Goal: Task Accomplishment & Management: Use online tool/utility

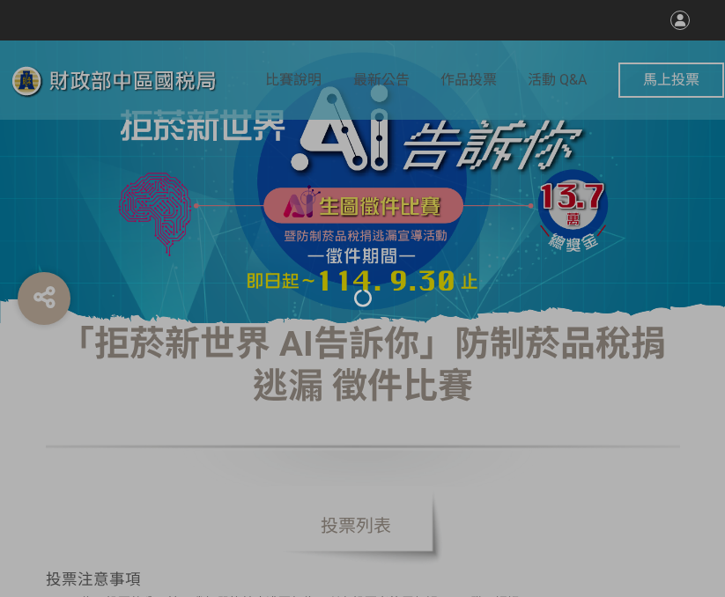
select select "vote"
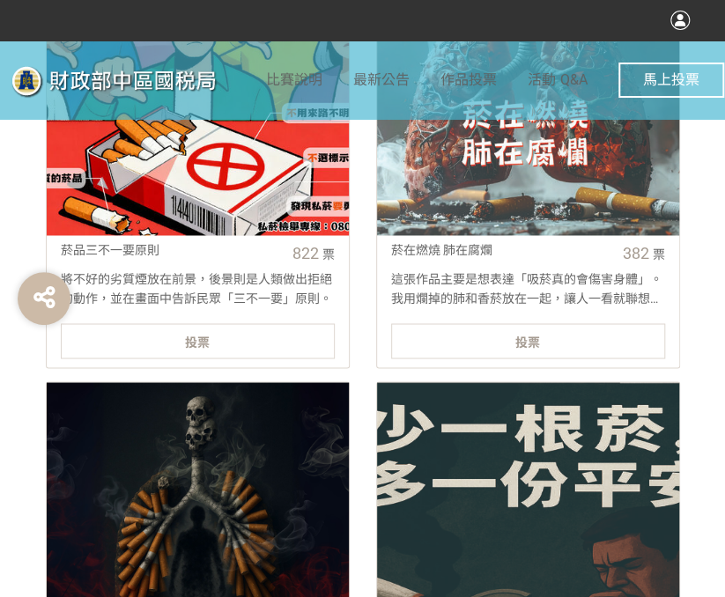
click at [226, 358] on link "菸品三不一要原則 822 票 將不好的劣質煙放在前景，後景則是人類做出拒絕的動作，並在畫面中告訴民眾「三不一要」原則。 投票" at bounding box center [198, 150] width 304 height 436
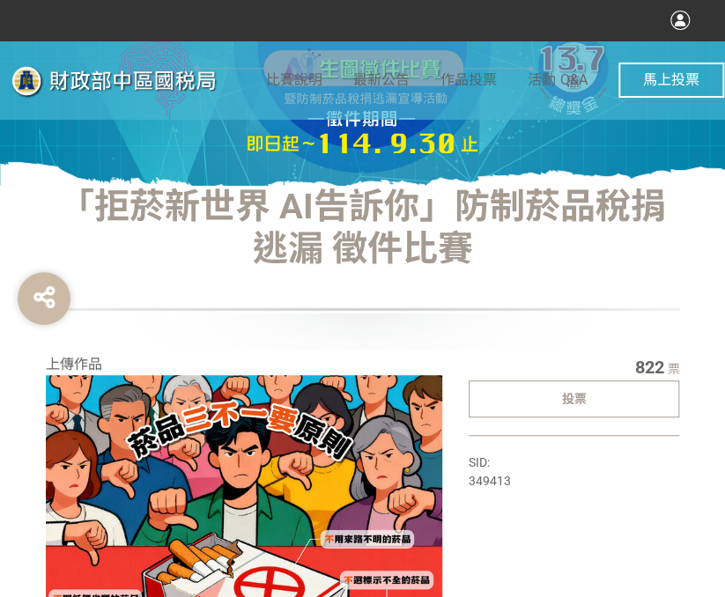
select select "vote"
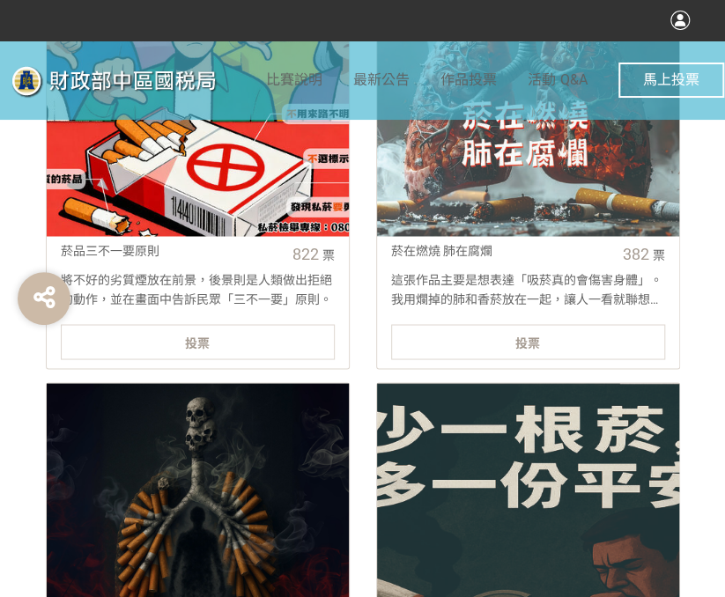
scroll to position [792, 0]
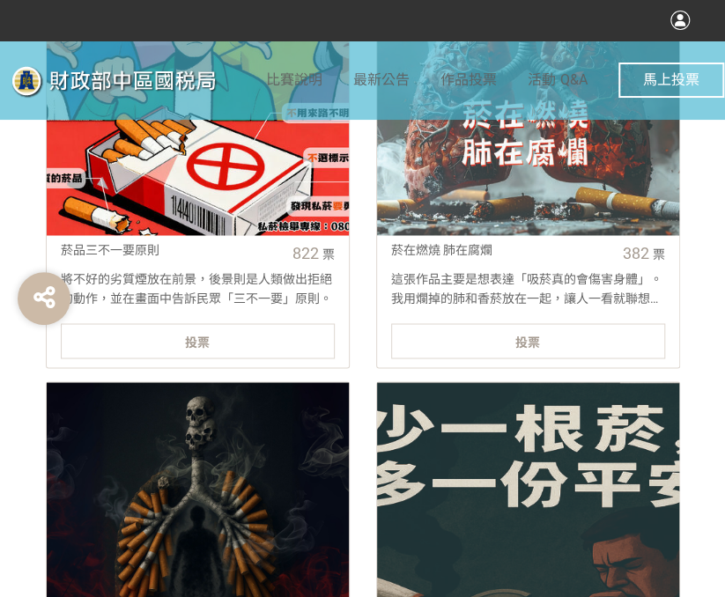
click at [191, 342] on span "投票" at bounding box center [197, 342] width 25 height 14
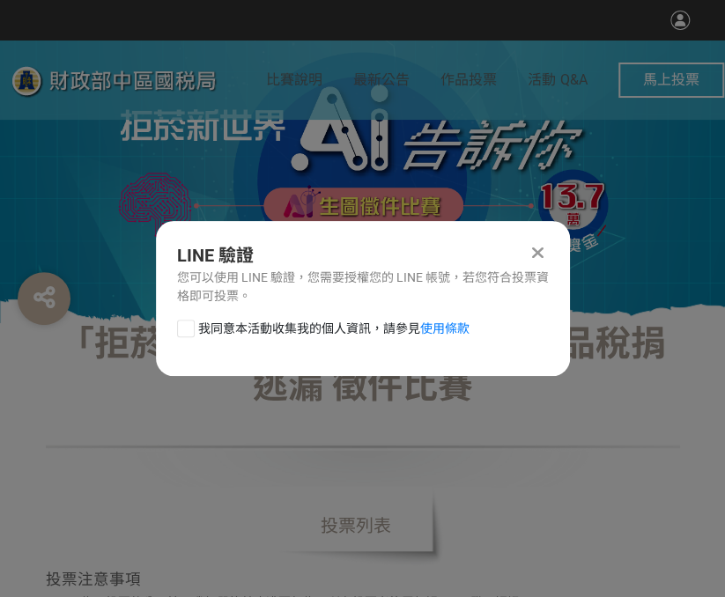
click at [180, 329] on div at bounding box center [186, 329] width 18 height 18
checkbox input "true"
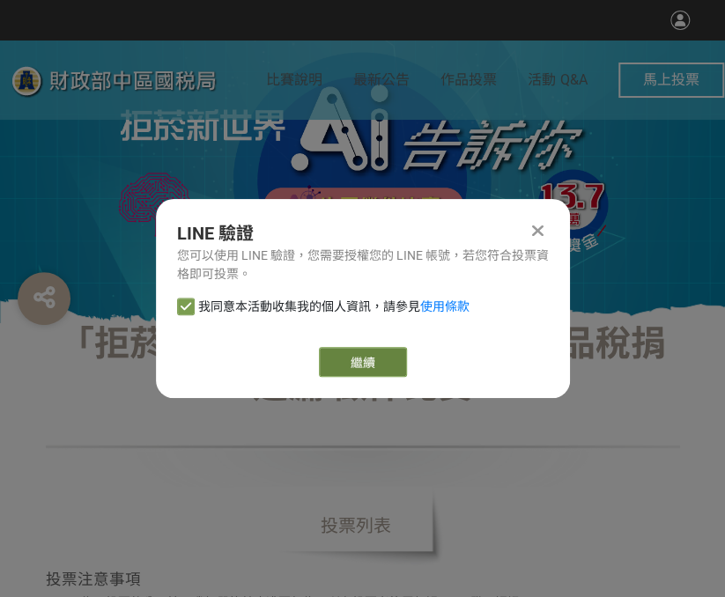
click at [357, 364] on link "繼續" at bounding box center [363, 362] width 88 height 30
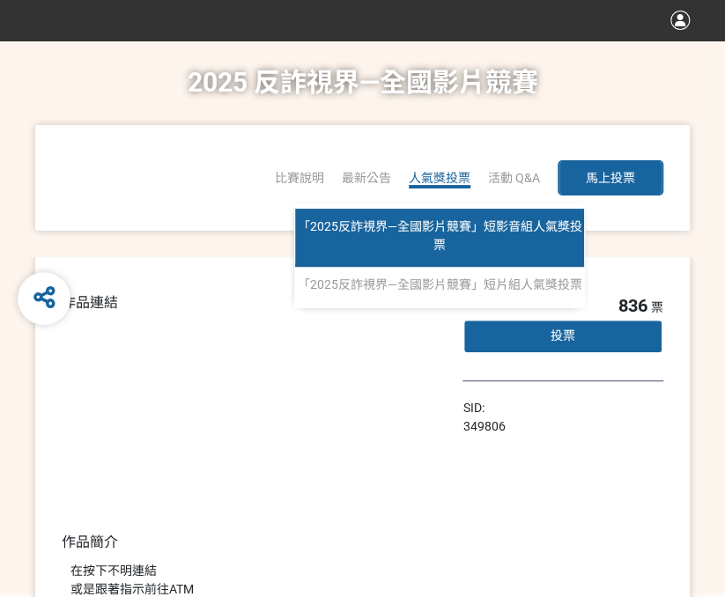
click at [440, 240] on span "「2025反詐視界—全國影片競賽」短影音組人氣獎投票" at bounding box center [440, 235] width 284 height 33
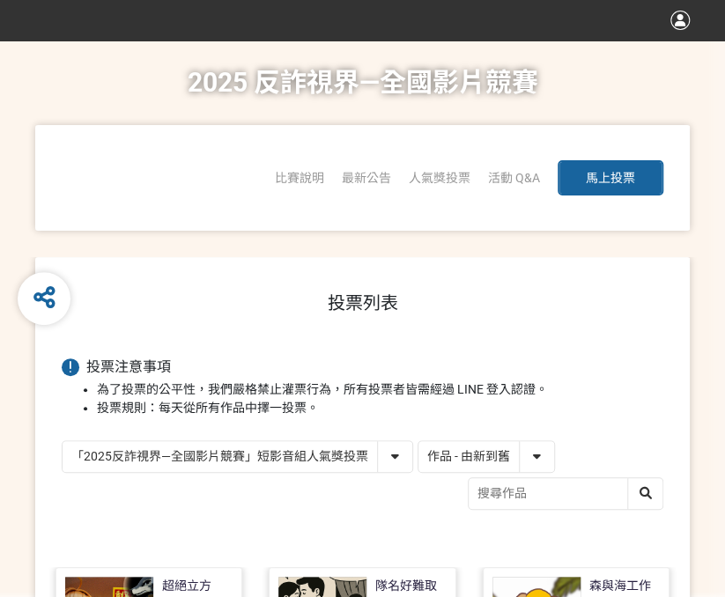
drag, startPoint x: 474, startPoint y: 455, endPoint x: 468, endPoint y: 468, distance: 13.4
click at [474, 455] on select "作品 - 由新到舊 作品 - 由舊到新 票數 - 由多到少 票數 - 由少到多" at bounding box center [486, 456] width 136 height 31
select select "vote"
click at [418, 441] on select "作品 - 由新到舊 作品 - 由舊到新 票數 - 由多到少 票數 - 由少到多" at bounding box center [486, 456] width 136 height 31
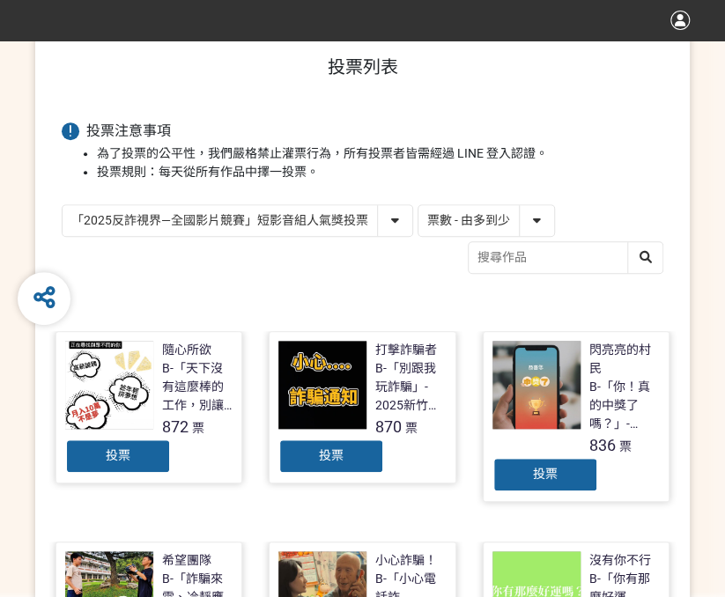
scroll to position [264, 0]
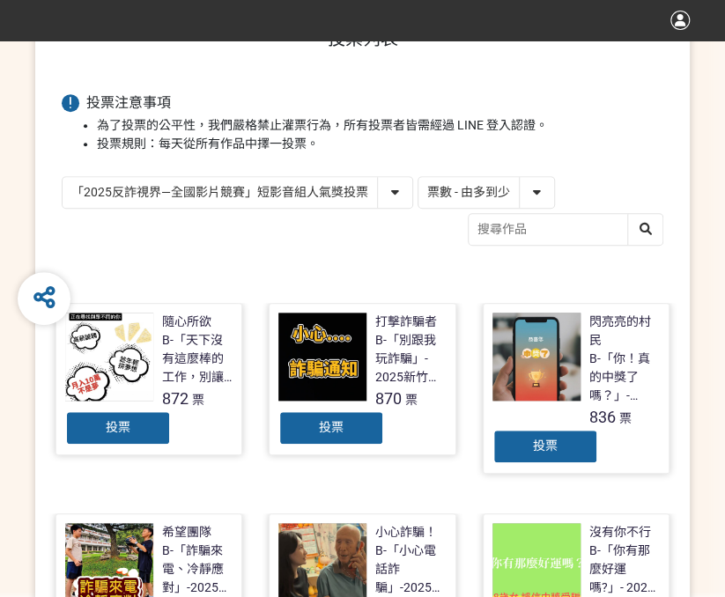
click at [352, 417] on div "投票" at bounding box center [331, 427] width 106 height 35
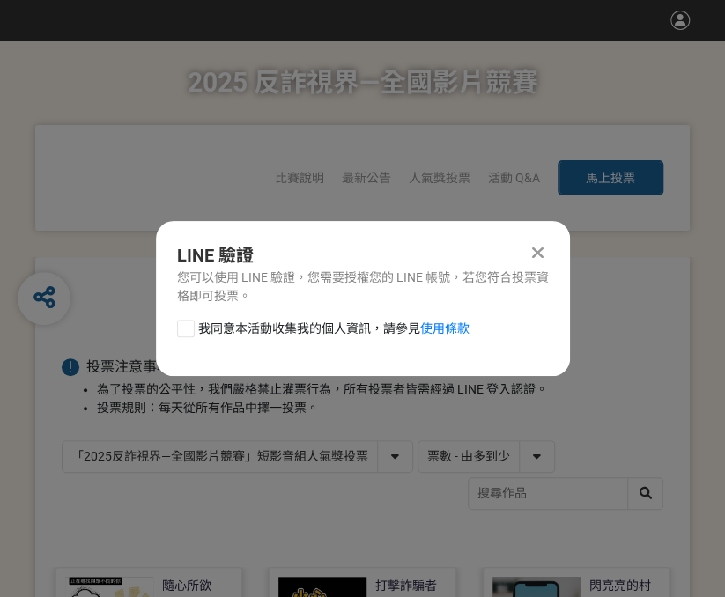
click at [174, 328] on div "我同意本活動收集我的個人資訊，請參見 使用條款" at bounding box center [363, 337] width 414 height 35
click at [183, 329] on div at bounding box center [186, 329] width 18 height 18
checkbox input "true"
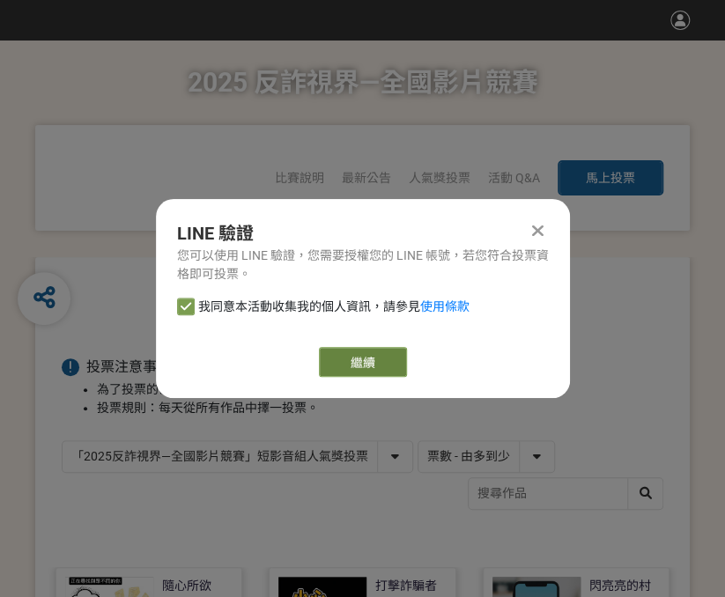
click at [387, 356] on link "繼續" at bounding box center [363, 362] width 88 height 30
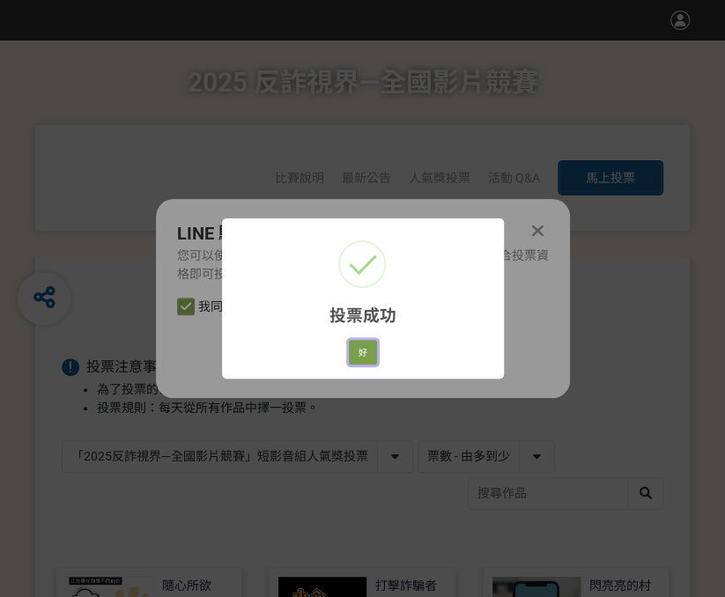
drag, startPoint x: 357, startPoint y: 353, endPoint x: 185, endPoint y: 348, distance: 172.7
click at [357, 353] on button "好" at bounding box center [363, 352] width 28 height 25
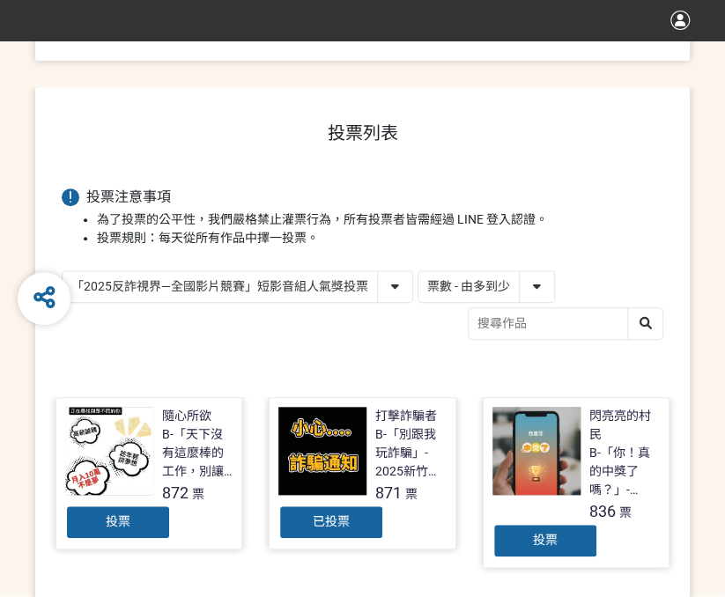
scroll to position [209, 0]
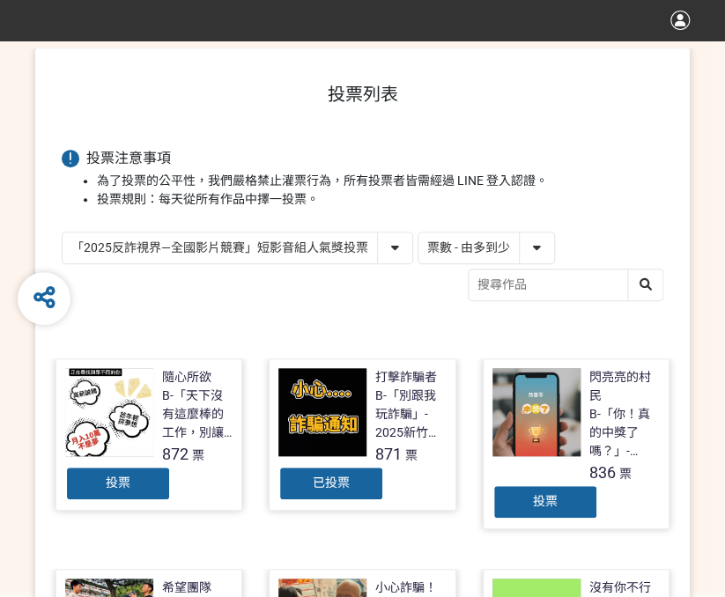
click at [363, 260] on select "「2025反詐視界—全國影片競賽」短影音組人氣獎投票 「2025反詐視界—全國影片競賽」短片組人氣獎投票" at bounding box center [238, 247] width 350 height 31
select select "13146"
click at [63, 232] on select "「2025反詐視界—全國影片競賽」短影音組人氣獎投票 「2025反詐視界—全國影片競賽」短片組人氣獎投票" at bounding box center [238, 247] width 350 height 31
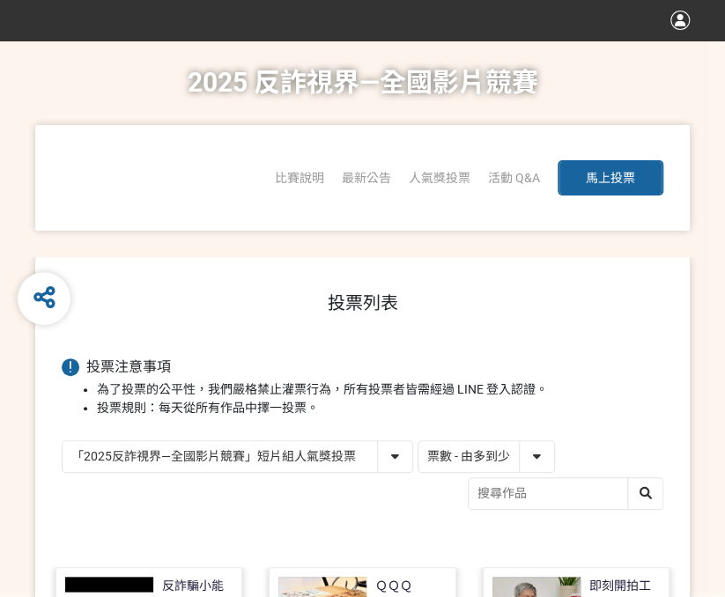
click at [298, 445] on select "「2025反詐視界—全國影片競賽」短影音組人氣獎投票 「2025反詐視界—全國影片競賽」短片組人氣獎投票" at bounding box center [238, 456] width 350 height 31
click at [63, 441] on select "「2025反詐視界—全國影片競賽」短影音組人氣獎投票 「2025反詐視界—全國影片競賽」短片組人氣獎投票" at bounding box center [238, 456] width 350 height 31
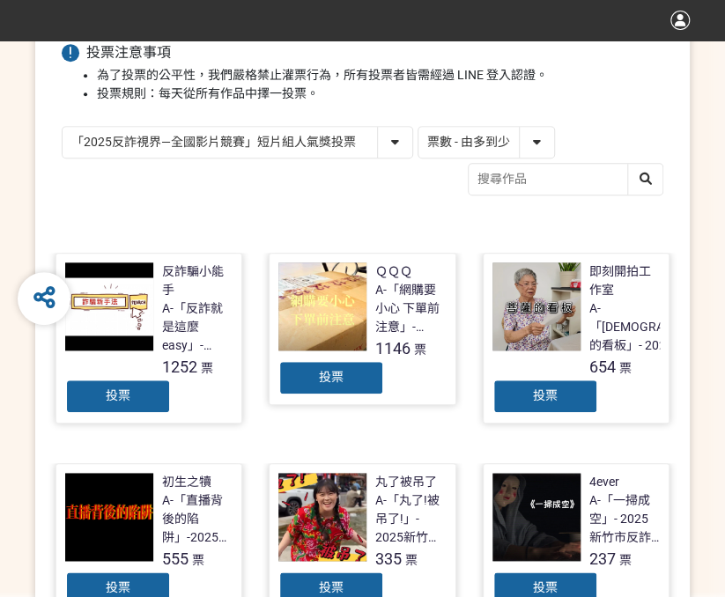
scroll to position [352, 0]
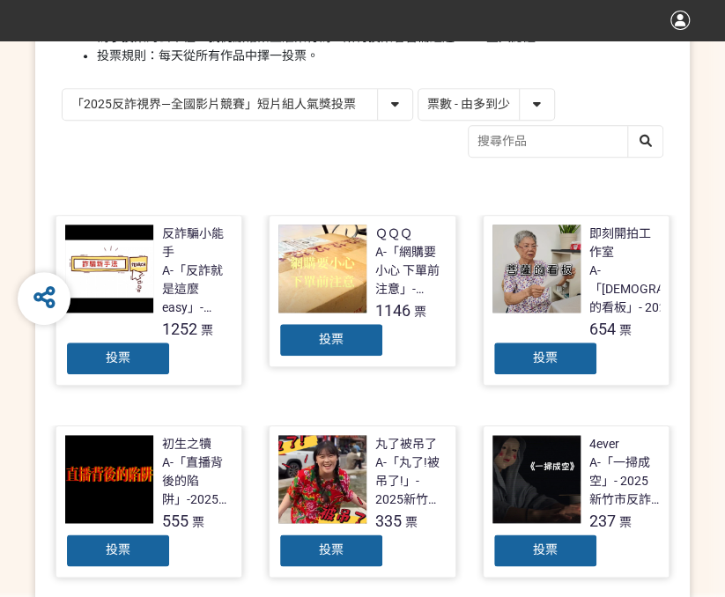
click at [357, 337] on div "投票" at bounding box center [331, 339] width 106 height 35
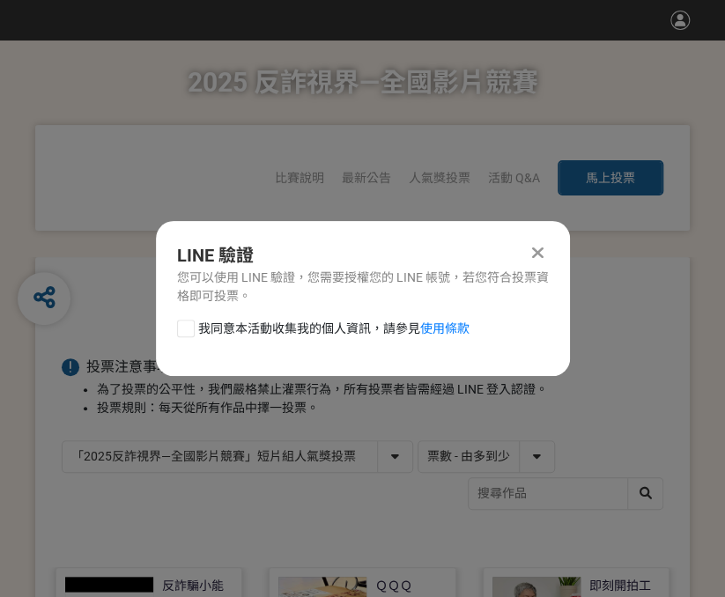
scroll to position [0, 0]
click at [192, 328] on div at bounding box center [186, 329] width 18 height 18
checkbox input "true"
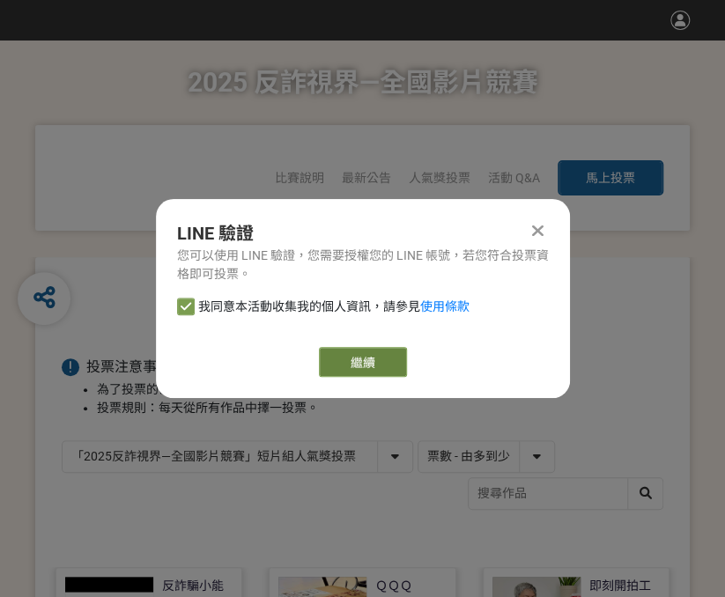
click at [327, 353] on link "繼續" at bounding box center [363, 362] width 88 height 30
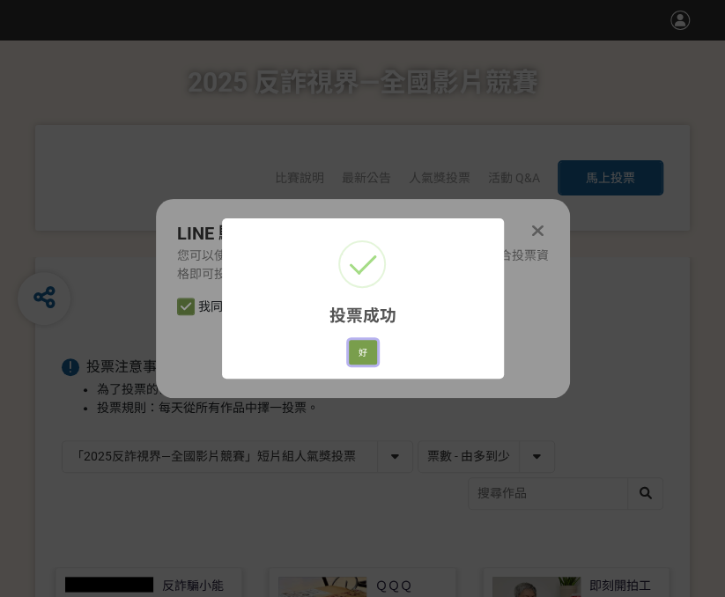
click at [370, 348] on button "好" at bounding box center [363, 352] width 28 height 25
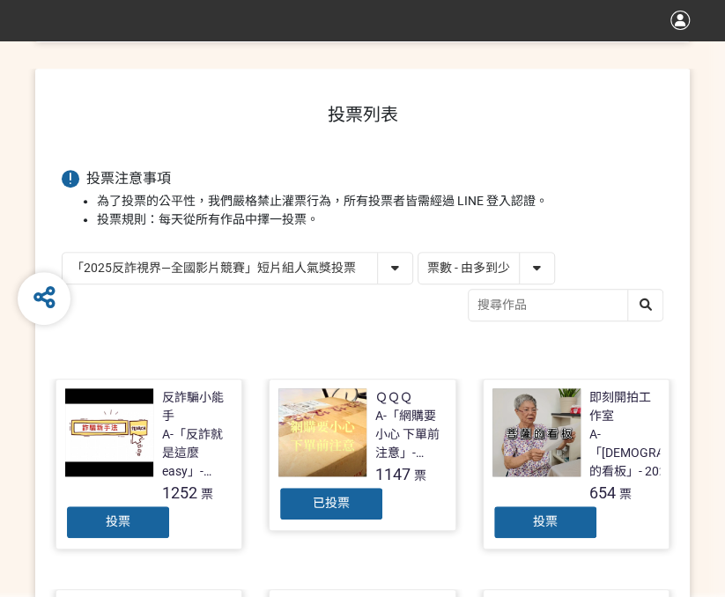
scroll to position [252, 0]
